Goal: Task Accomplishment & Management: Use online tool/utility

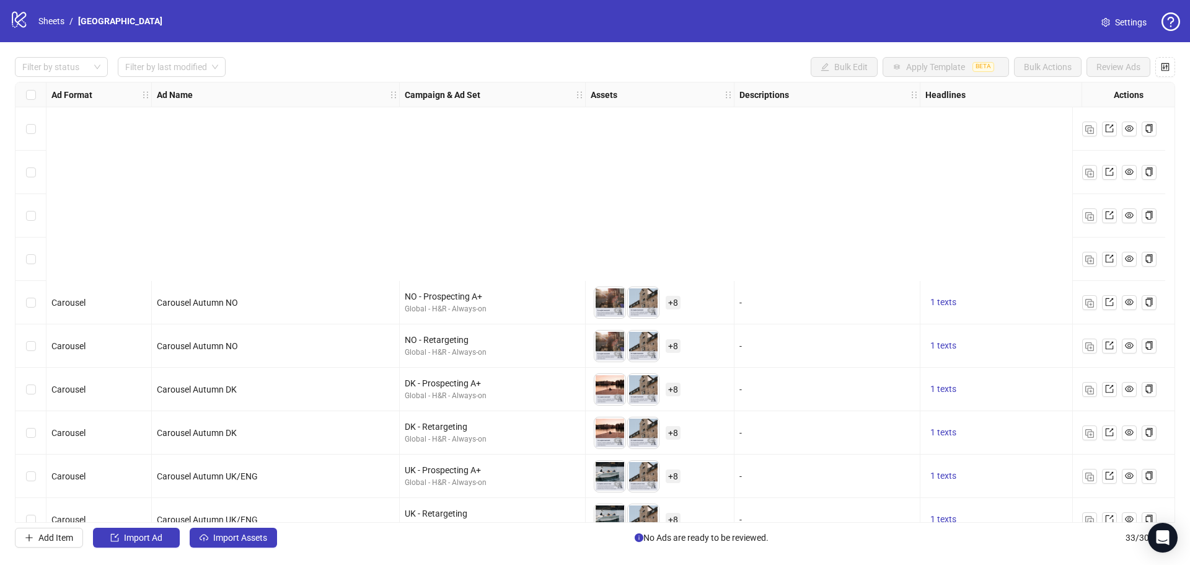
scroll to position [278, 0]
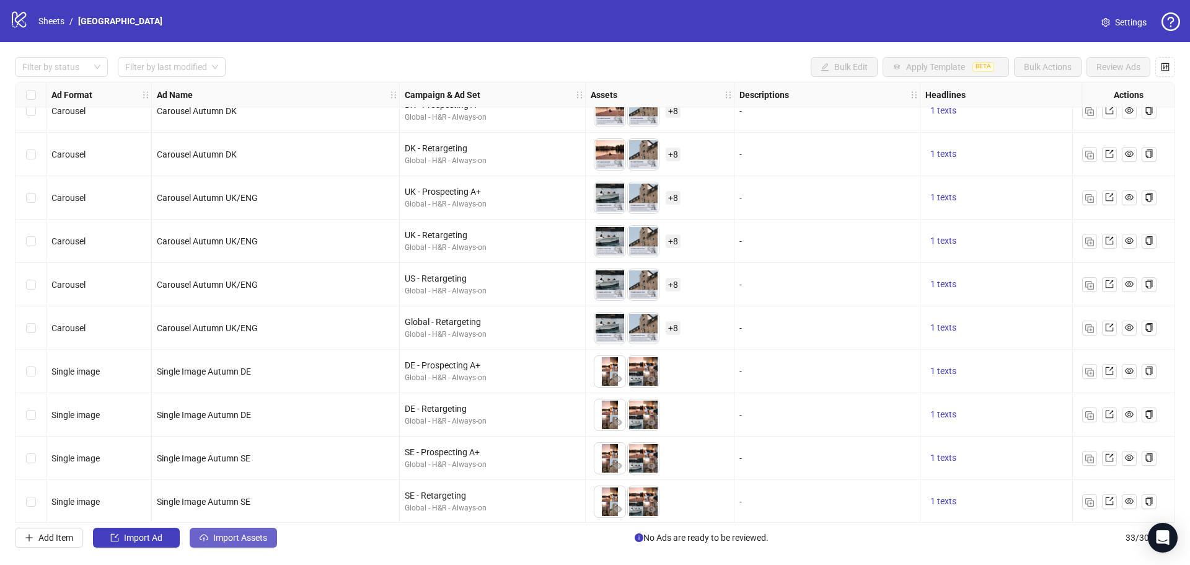
click at [259, 540] on span "Import Assets" at bounding box center [240, 537] width 54 height 10
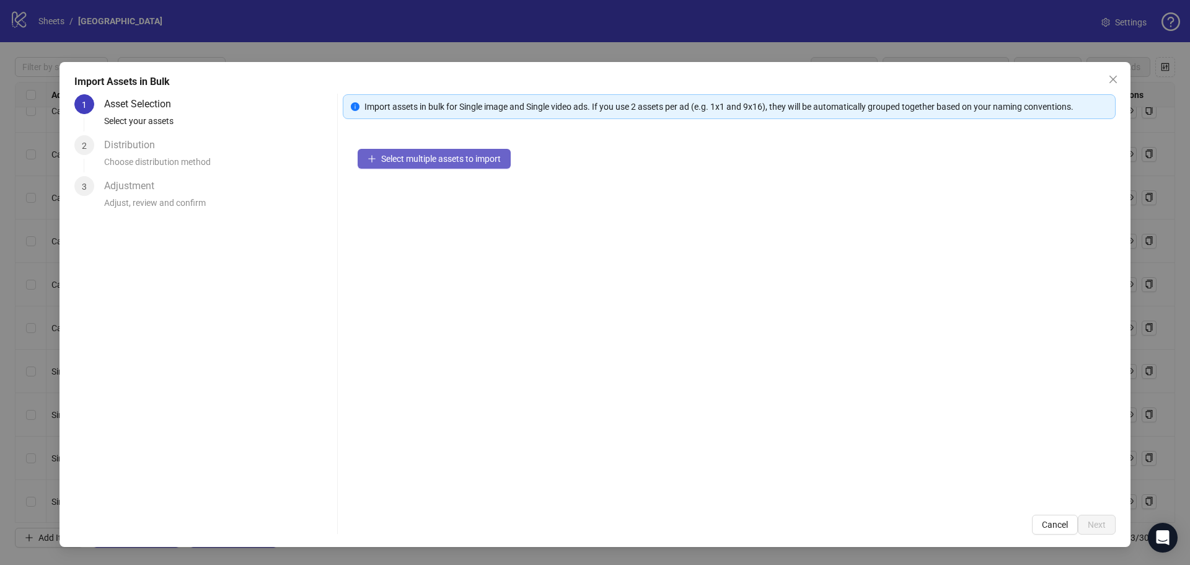
click at [461, 162] on span "Select multiple assets to import" at bounding box center [441, 159] width 120 height 10
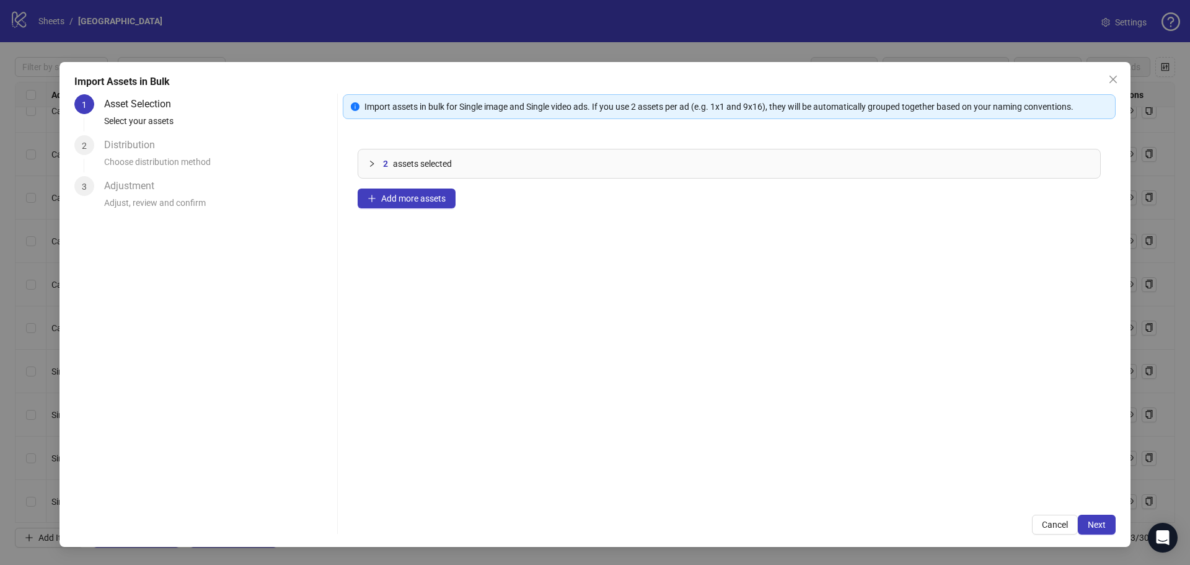
click at [782, 381] on div "2 assets selected Add more assets" at bounding box center [729, 317] width 773 height 366
click at [420, 191] on button "Add more assets" at bounding box center [407, 198] width 98 height 20
click at [616, 338] on div "4 assets selected Add more assets" at bounding box center [729, 317] width 773 height 366
click at [1061, 517] on button "Cancel" at bounding box center [1055, 524] width 46 height 20
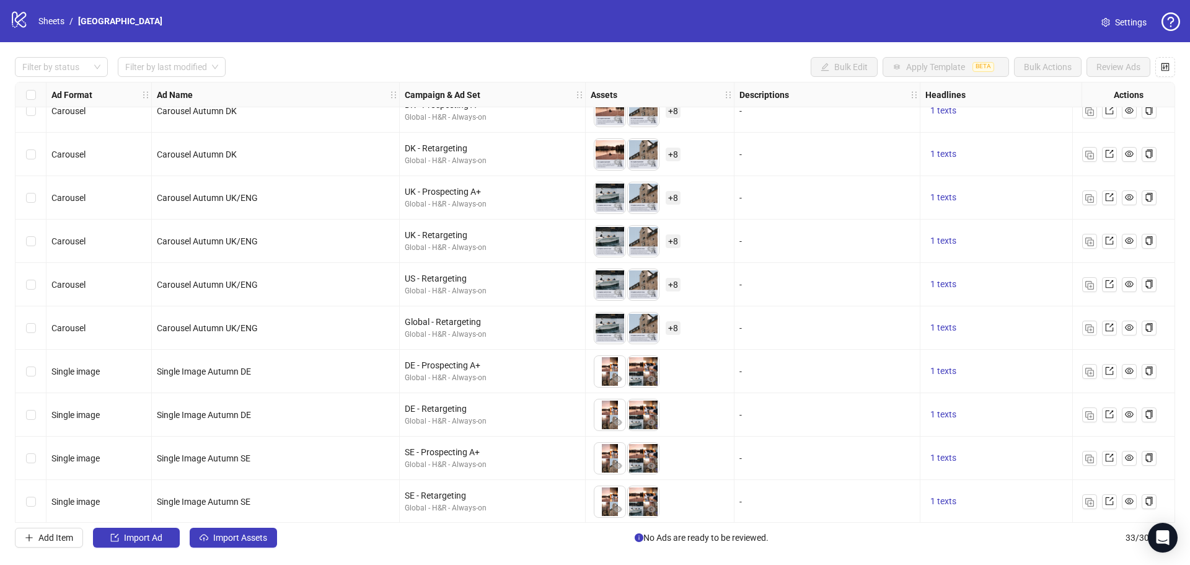
click at [661, 19] on div "logo/logo-mobile Sheets / Admiral Hotel Settings" at bounding box center [595, 21] width 1170 height 22
click at [661, 18] on div "logo/logo-mobile Sheets / Admiral Hotel Settings" at bounding box center [595, 21] width 1170 height 22
